Goal: Check status: Check status

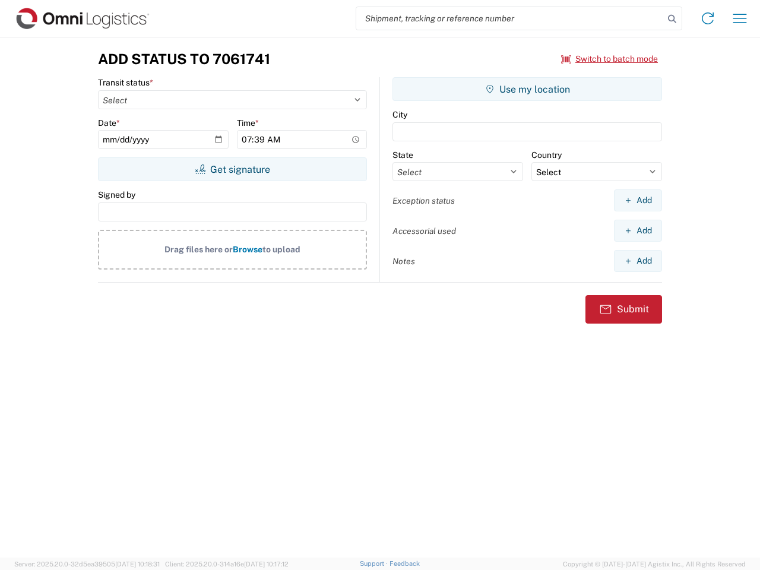
click at [510, 18] on input "search" at bounding box center [510, 18] width 308 height 23
click at [672, 19] on icon at bounding box center [672, 19] width 17 height 17
click at [708, 18] on icon at bounding box center [707, 18] width 19 height 19
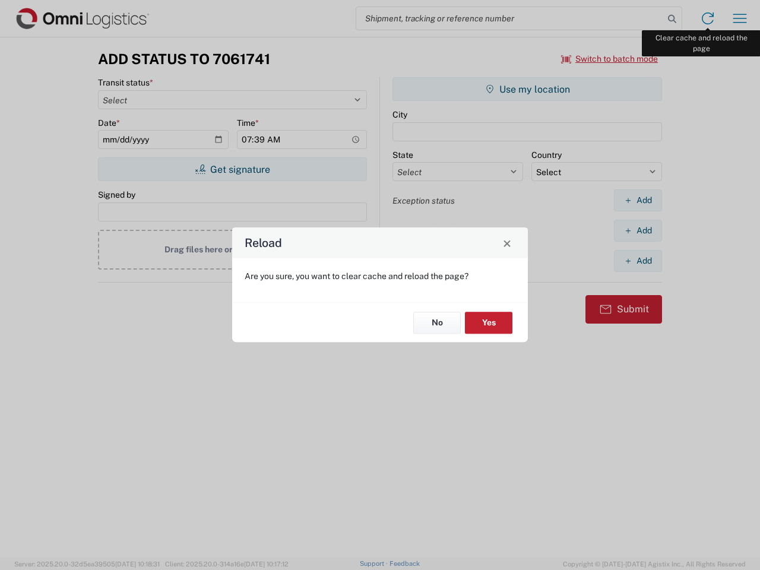
click at [740, 18] on div "Reload Are you sure, you want to clear cache and reload the page? No Yes" at bounding box center [380, 285] width 760 height 570
click at [610, 59] on div "Reload Are you sure, you want to clear cache and reload the page? No Yes" at bounding box center [380, 285] width 760 height 570
click at [232, 169] on div "Reload Are you sure, you want to clear cache and reload the page? No Yes" at bounding box center [380, 285] width 760 height 570
click at [527, 89] on div "Reload Are you sure, you want to clear cache and reload the page? No Yes" at bounding box center [380, 285] width 760 height 570
click at [638, 200] on div "Reload Are you sure, you want to clear cache and reload the page? No Yes" at bounding box center [380, 285] width 760 height 570
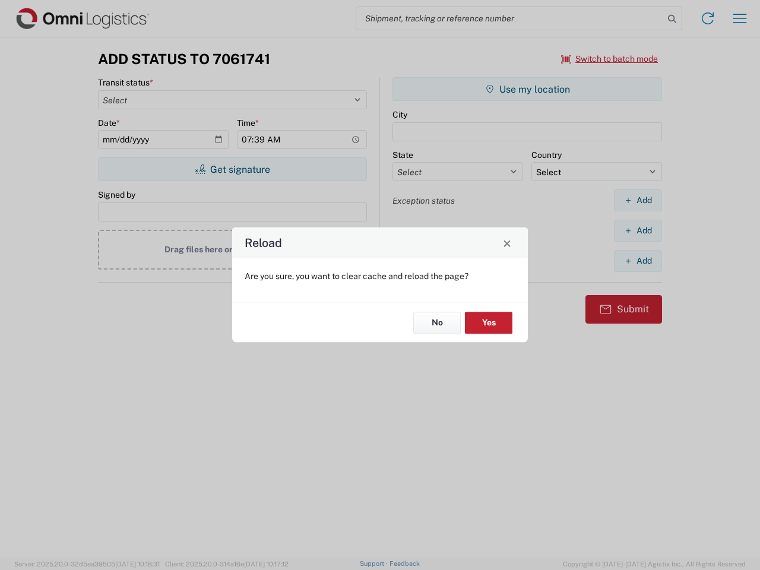
click at [638, 230] on div "Reload Are you sure, you want to clear cache and reload the page? No Yes" at bounding box center [380, 285] width 760 height 570
click at [638, 261] on div "Reload Are you sure, you want to clear cache and reload the page? No Yes" at bounding box center [380, 285] width 760 height 570
